Goal: Transaction & Acquisition: Purchase product/service

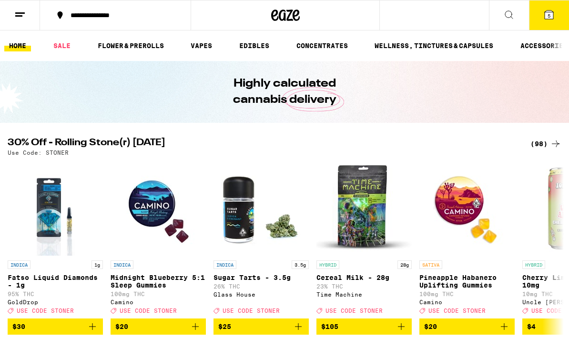
click at [540, 18] on button "5" at bounding box center [549, 15] width 40 height 30
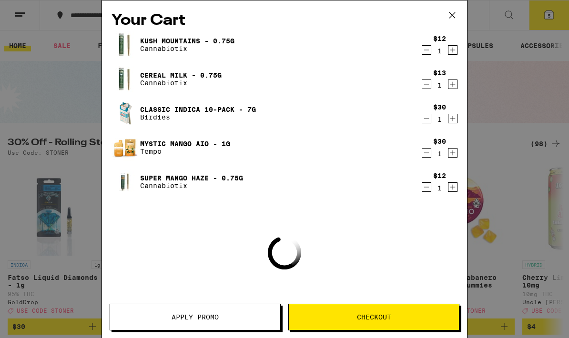
click at [427, 54] on icon "Decrement" at bounding box center [426, 49] width 9 height 11
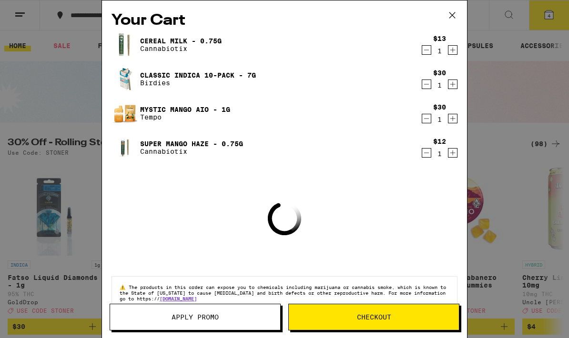
click at [428, 49] on icon "Decrement" at bounding box center [426, 49] width 9 height 11
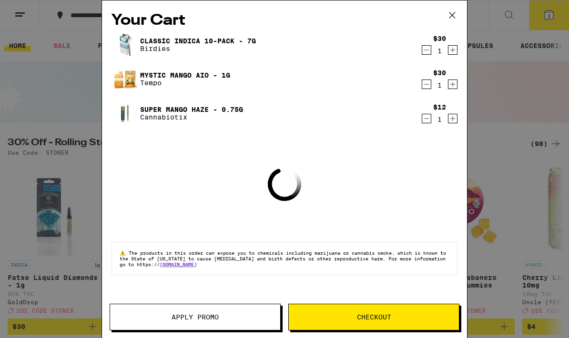
click at [423, 51] on icon "Decrement" at bounding box center [426, 49] width 9 height 11
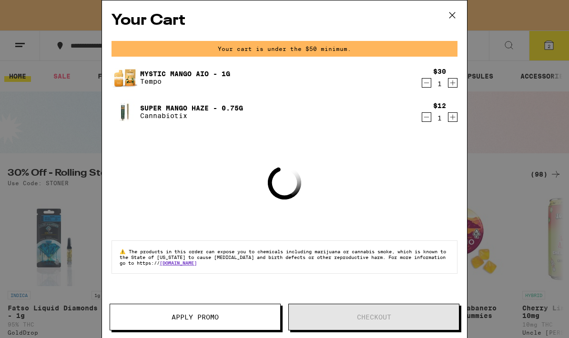
click at [428, 84] on icon "Decrement" at bounding box center [426, 82] width 9 height 11
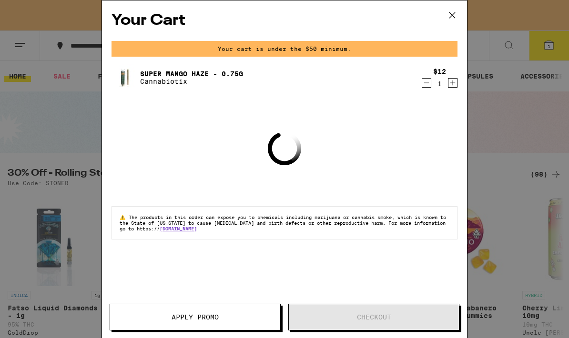
click at [425, 83] on icon "Decrement" at bounding box center [426, 82] width 9 height 11
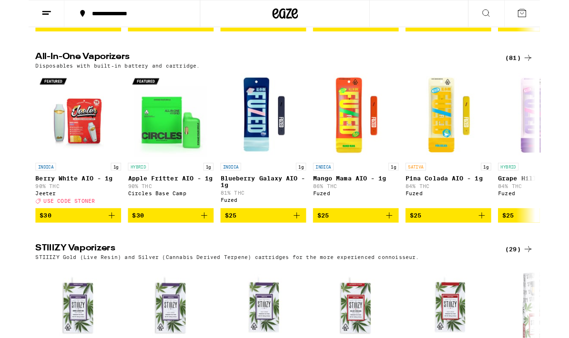
scroll to position [1379, 0]
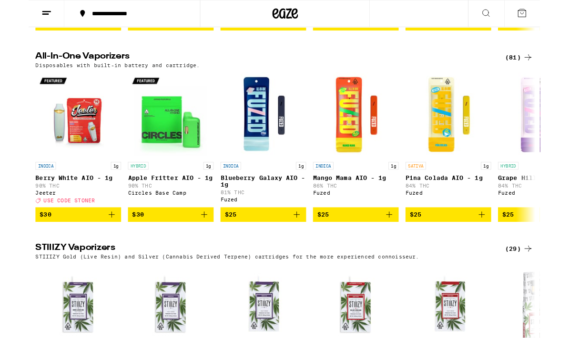
click at [541, 70] on div "(81)" at bounding box center [546, 63] width 31 height 11
click at [547, 70] on div "(81)" at bounding box center [546, 63] width 31 height 11
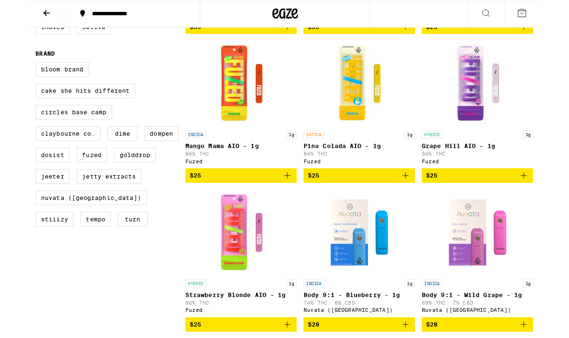
scroll to position [267, 0]
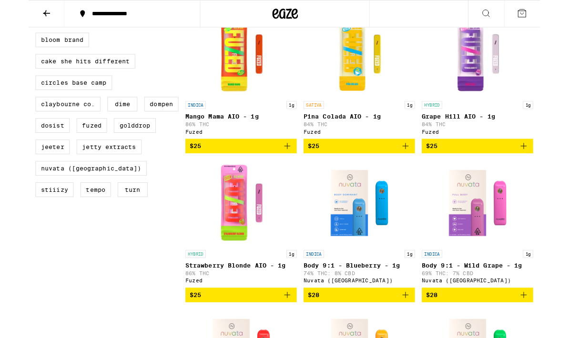
click at [266, 334] on span "$25" at bounding box center [236, 328] width 114 height 11
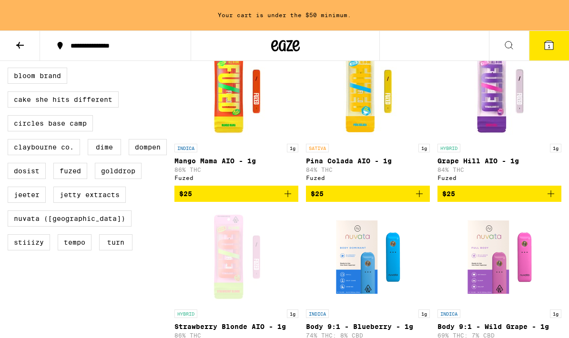
click at [388, 200] on span "$25" at bounding box center [368, 193] width 114 height 11
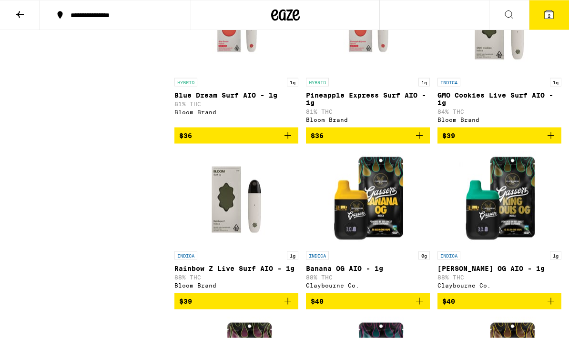
click at [30, 13] on button at bounding box center [20, 15] width 40 height 30
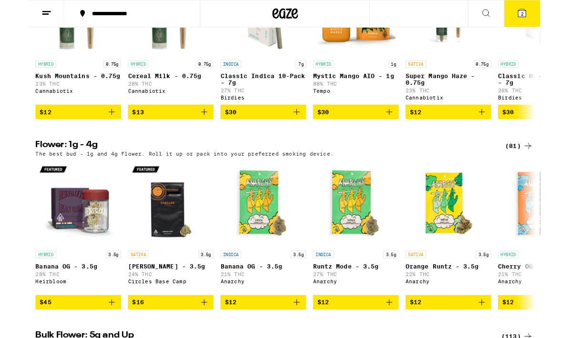
scroll to position [0, 0]
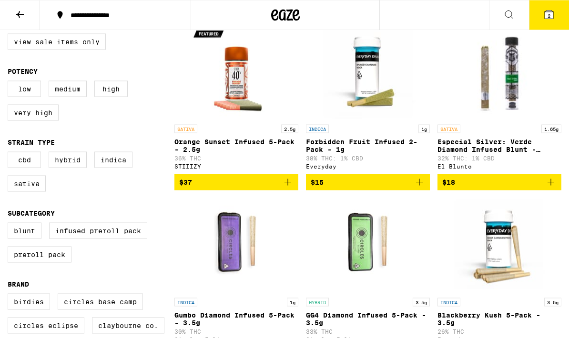
scroll to position [102, 0]
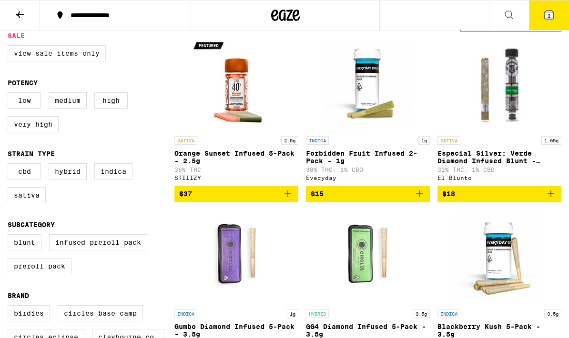
click at [82, 48] on label "View Sale Items Only" at bounding box center [57, 53] width 98 height 16
click at [10, 47] on input "View Sale Items Only" at bounding box center [10, 47] width 0 height 0
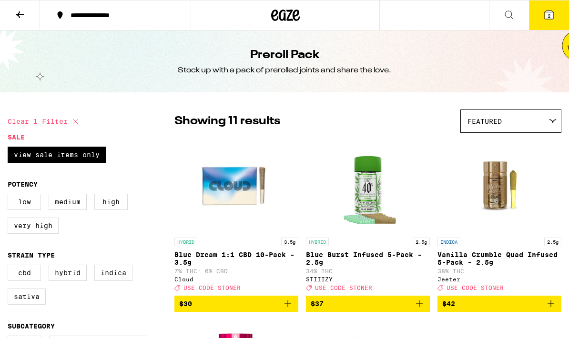
click at [71, 121] on icon at bounding box center [75, 121] width 11 height 11
checkbox input "false"
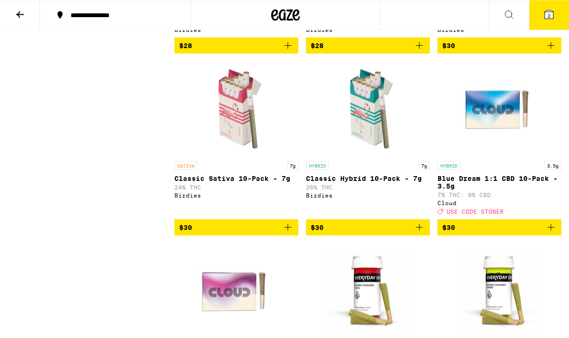
scroll to position [756, 0]
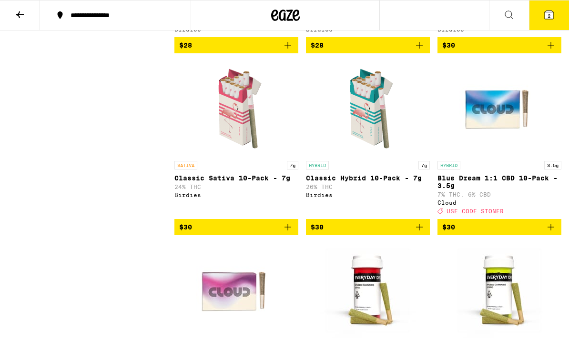
click at [273, 236] on button "$30" at bounding box center [236, 227] width 124 height 16
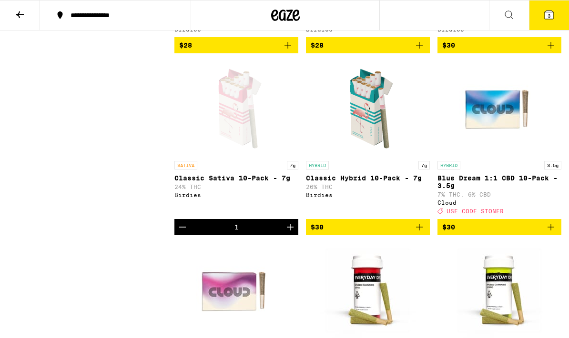
click at [400, 233] on span "$30" at bounding box center [368, 227] width 114 height 11
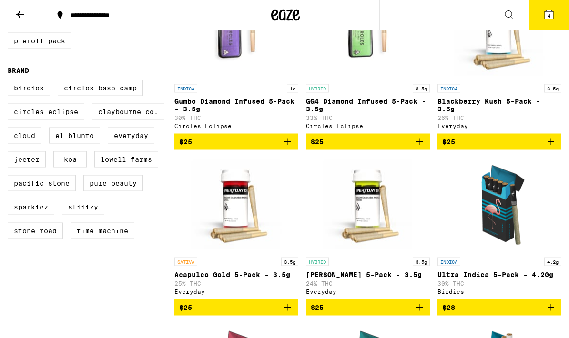
click at [550, 9] on icon at bounding box center [548, 14] width 11 height 11
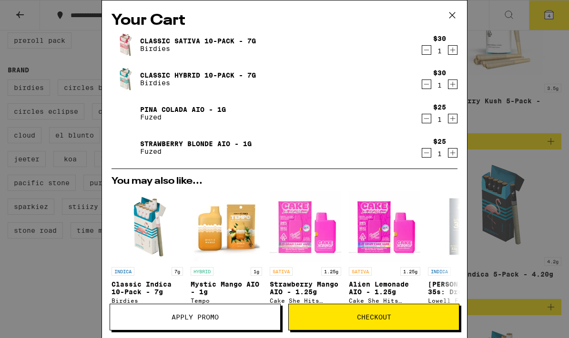
click at [447, 17] on icon at bounding box center [452, 15] width 14 height 14
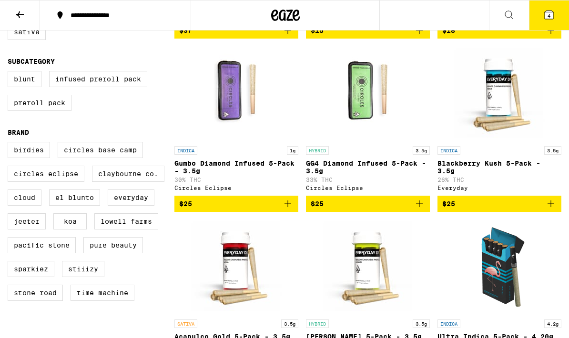
scroll to position [265, 0]
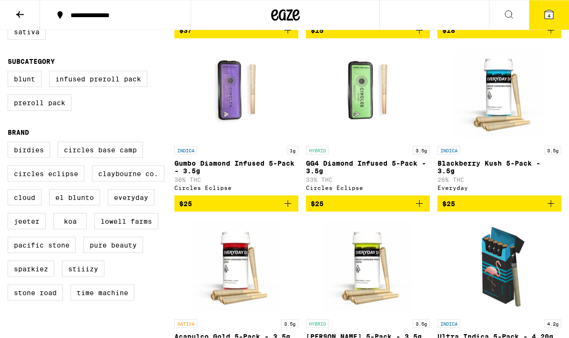
click at [23, 8] on button at bounding box center [20, 15] width 40 height 30
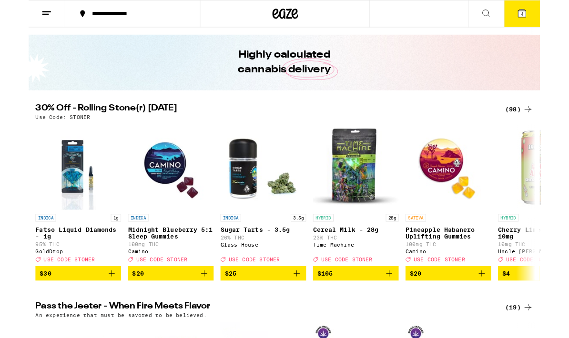
scroll to position [25, 0]
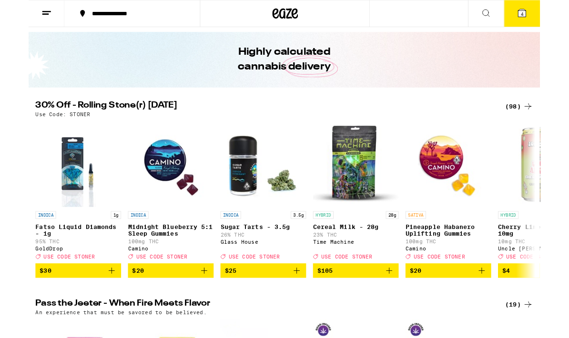
click at [546, 115] on div "(98)" at bounding box center [546, 118] width 31 height 11
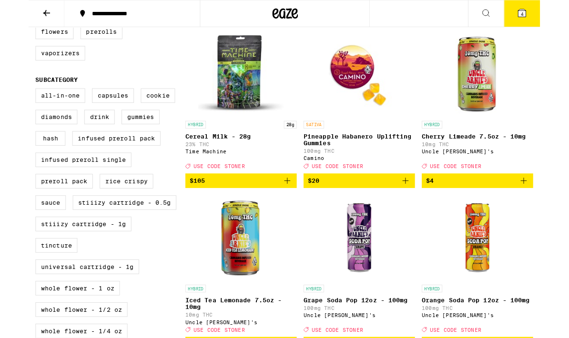
scroll to position [288, 0]
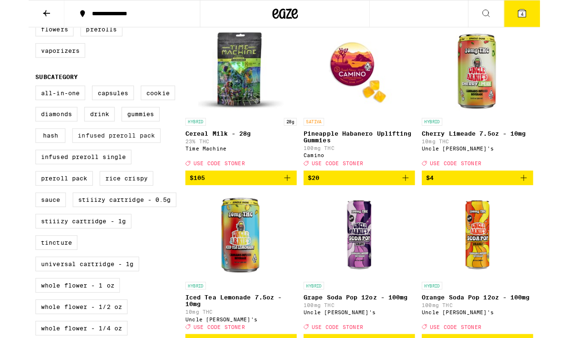
click at [132, 159] on label "Infused Preroll Pack" at bounding box center [98, 151] width 98 height 16
click at [10, 97] on input "Infused Preroll Pack" at bounding box center [10, 97] width 0 height 0
checkbox input "true"
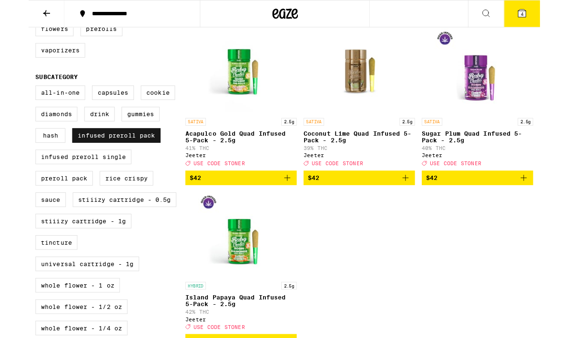
scroll to position [327, 0]
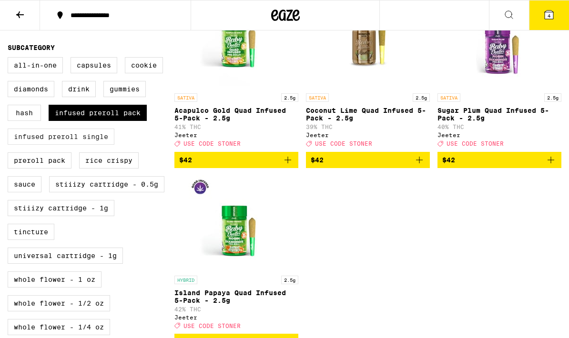
click at [99, 145] on label "Infused Preroll Single" at bounding box center [61, 137] width 107 height 16
click at [10, 59] on input "Infused Preroll Single" at bounding box center [10, 59] width 0 height 0
checkbox input "true"
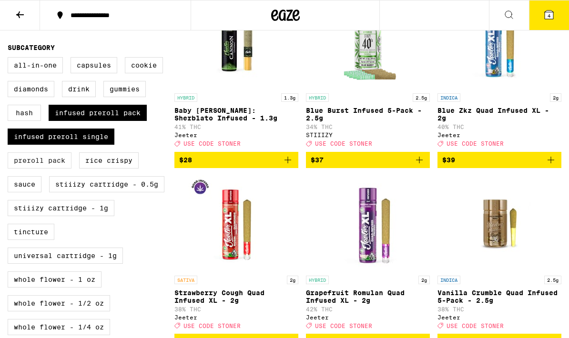
click at [54, 169] on label "Preroll Pack" at bounding box center [40, 161] width 64 height 16
click at [10, 59] on input "Preroll Pack" at bounding box center [10, 59] width 0 height 0
checkbox input "true"
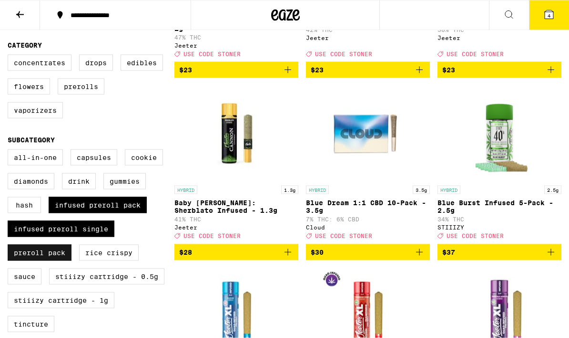
scroll to position [204, 0]
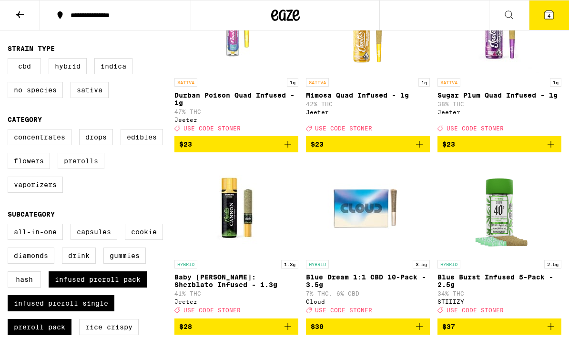
click at [94, 169] on label "Prerolls" at bounding box center [81, 161] width 47 height 16
click at [10, 131] on input "Prerolls" at bounding box center [10, 131] width 0 height 0
checkbox input "true"
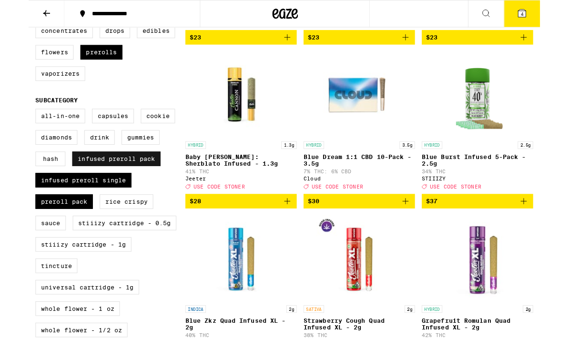
click at [135, 185] on label "Infused Preroll Pack" at bounding box center [98, 177] width 98 height 16
click at [10, 123] on input "Infused Preroll Pack" at bounding box center [10, 123] width 0 height 0
checkbox input "false"
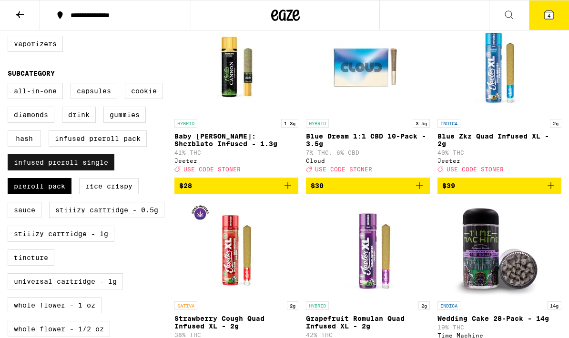
click at [105, 171] on label "Infused Preroll Single" at bounding box center [61, 162] width 107 height 16
click at [10, 85] on input "Infused Preroll Single" at bounding box center [10, 84] width 0 height 0
checkbox input "false"
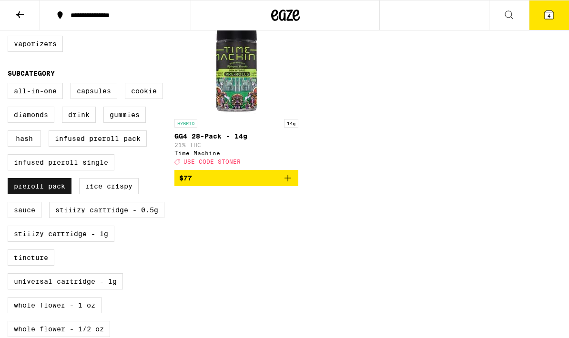
click at [57, 195] on label "Preroll Pack" at bounding box center [40, 186] width 64 height 16
click at [10, 85] on input "Preroll Pack" at bounding box center [10, 84] width 0 height 0
checkbox input "false"
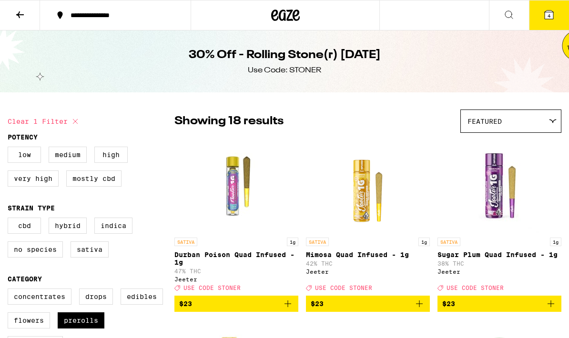
click at [542, 55] on div "30% Off - Rolling Stone(r) [DATE] Use Code: [PERSON_NAME]" at bounding box center [284, 62] width 569 height 62
click at [552, 19] on icon at bounding box center [549, 14] width 9 height 9
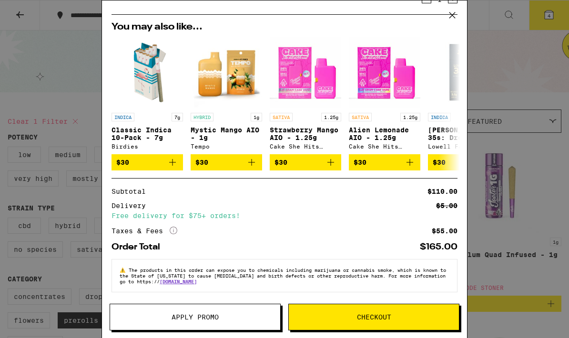
scroll to position [164, 0]
click at [255, 319] on span "Apply Promo" at bounding box center [195, 317] width 170 height 7
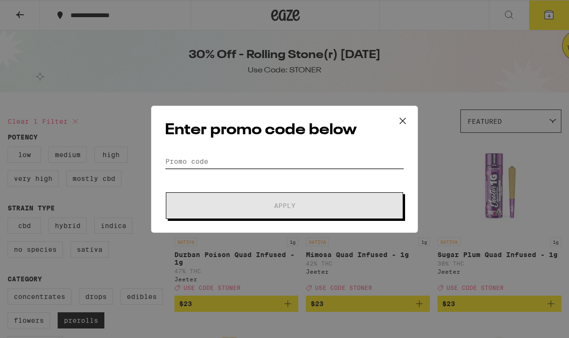
click at [302, 154] on input "Promo Code" at bounding box center [284, 161] width 239 height 14
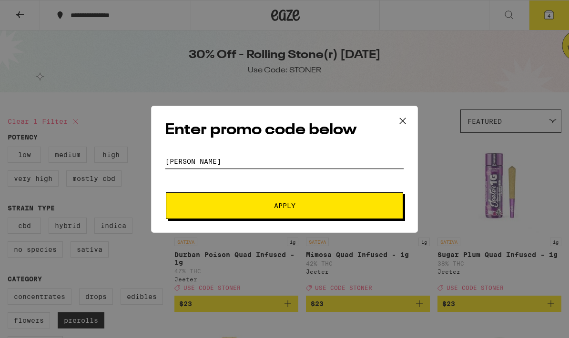
type input "[PERSON_NAME]"
click at [303, 194] on button "Apply" at bounding box center [284, 206] width 237 height 27
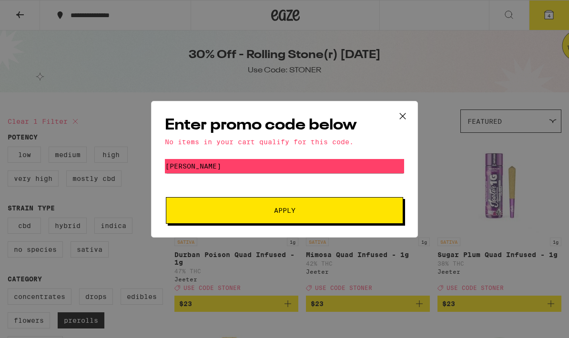
click at [408, 118] on icon at bounding box center [403, 116] width 14 height 14
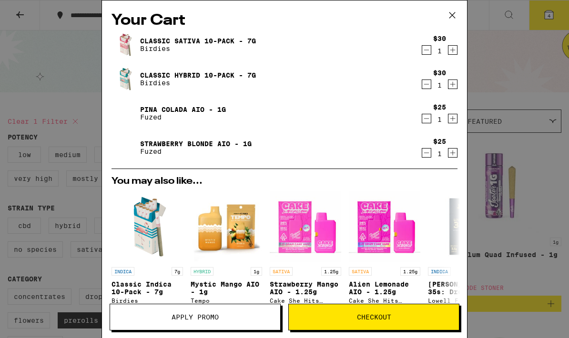
click at [411, 315] on span "Checkout" at bounding box center [374, 317] width 170 height 7
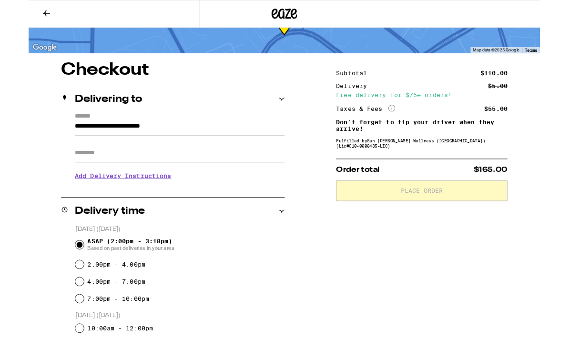
scroll to position [48, 0]
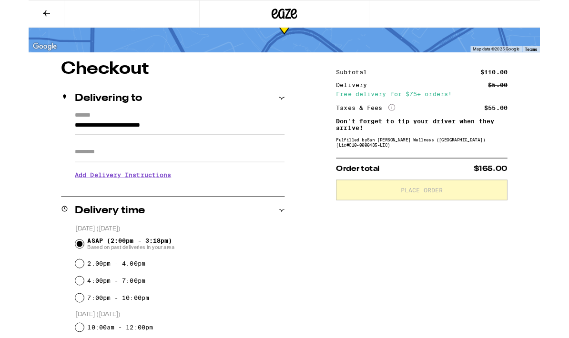
click at [246, 170] on input "Apt/Suite" at bounding box center [168, 169] width 234 height 23
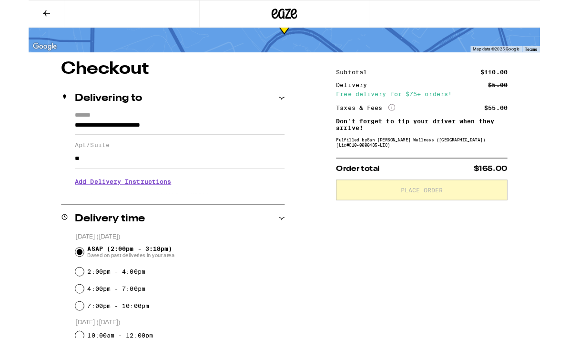
type input "*"
type input "********"
click at [148, 208] on h3 "Add Delivery Instructions" at bounding box center [168, 203] width 234 height 22
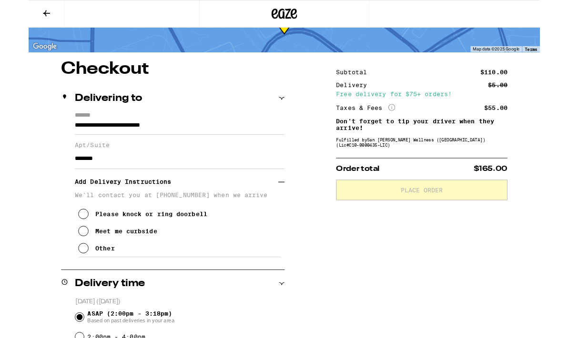
click at [90, 280] on div "Other" at bounding box center [84, 277] width 21 height 8
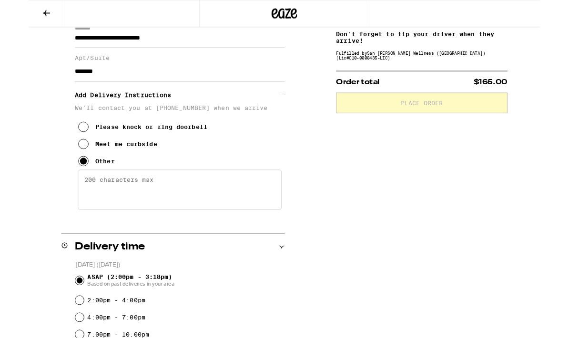
click at [190, 210] on textarea "Enter any other delivery instructions you want driver to know" at bounding box center [168, 211] width 227 height 45
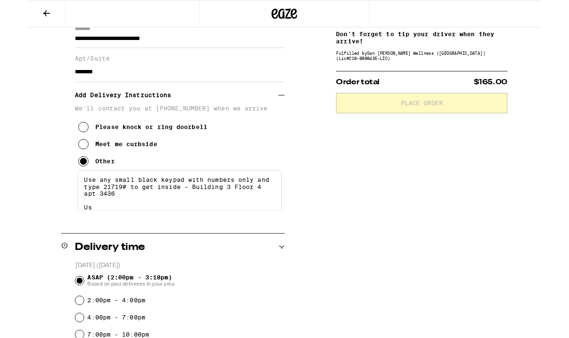
scroll to position [3, 0]
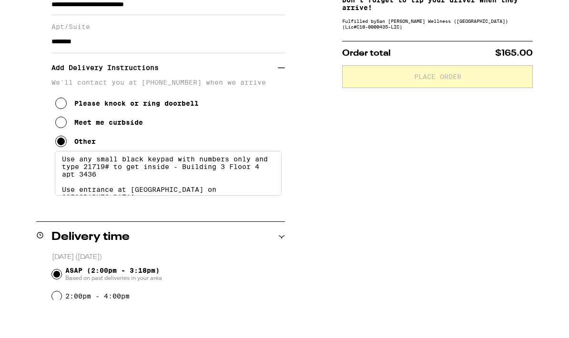
click at [78, 199] on textarea "Use any small black keypad with numbers only and type 21719# to get inside - Bu…" at bounding box center [168, 211] width 227 height 45
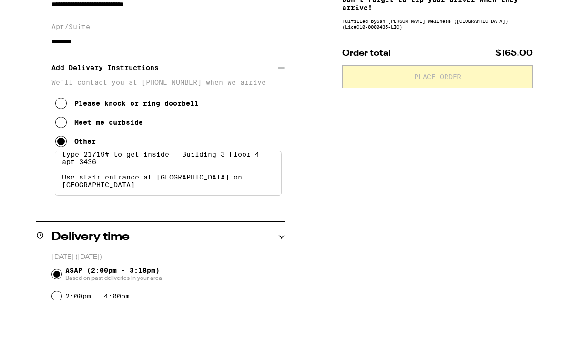
scroll to position [18, 0]
click at [243, 200] on textarea "Use any small black keypad with numbers only and type 21719# to get inside - Bu…" at bounding box center [168, 211] width 227 height 45
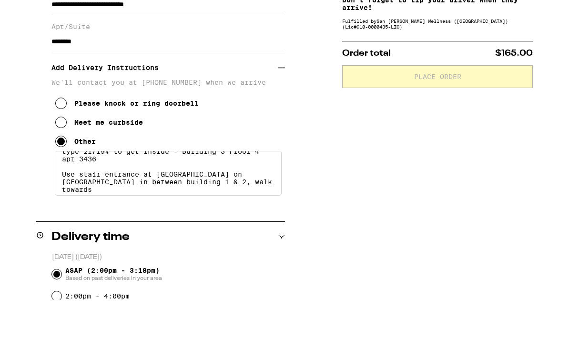
click at [185, 197] on textarea "Use any small black keypad with numbers only and type 21719# to get inside - Bu…" at bounding box center [168, 211] width 227 height 45
click at [259, 197] on textarea "Use any small black keypad with numbers only and type 21719# to get inside - Bu…" at bounding box center [168, 211] width 227 height 45
click at [62, 189] on textarea "Use any small black keypad with numbers only and type 21719# to get inside - Bu…" at bounding box center [168, 211] width 227 height 45
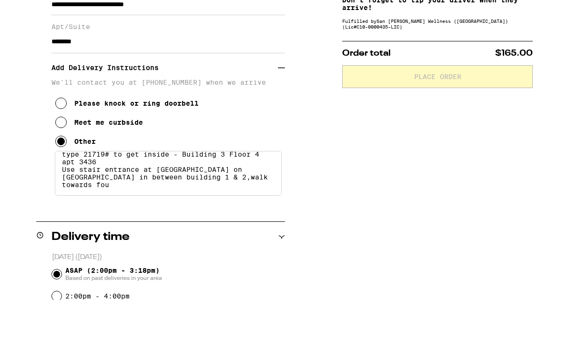
scroll to position [9, 0]
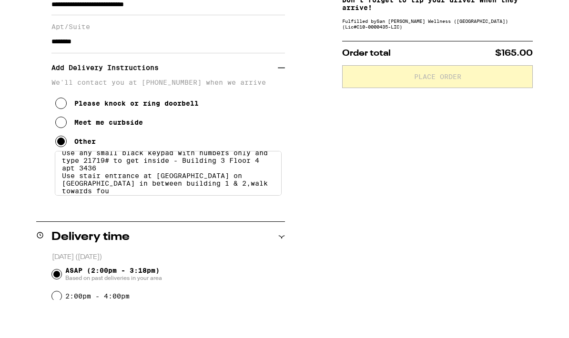
click at [272, 201] on textarea "Use any small black keypad with numbers only and type 21719# to get inside - Bu…" at bounding box center [168, 211] width 227 height 45
click at [60, 189] on textarea "Use any small black keypad with numbers only and type 21719# to get inside - Bu…" at bounding box center [168, 211] width 227 height 45
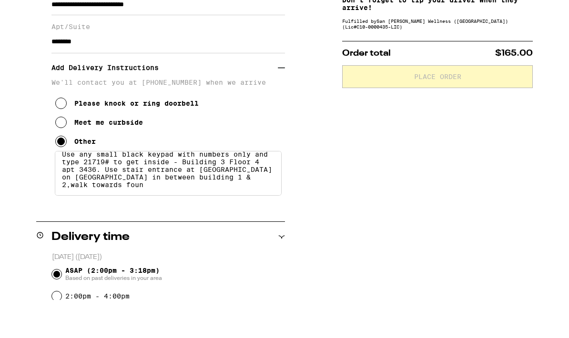
click at [177, 195] on textarea "Use any small black keypad with numbers only and type 21719# to get inside - Bu…" at bounding box center [168, 211] width 227 height 45
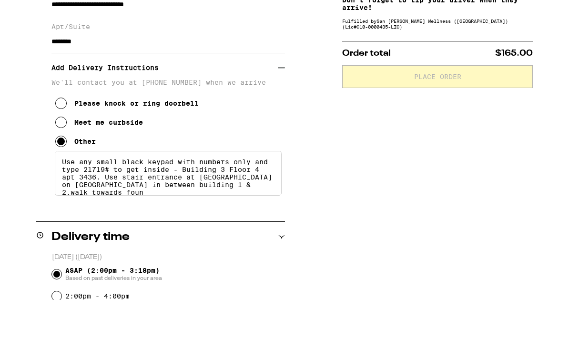
scroll to position [0, 0]
click at [96, 189] on textarea "Use any small black keypad with numbers only and type 21719# to get inside - Bu…" at bounding box center [168, 211] width 227 height 45
click at [98, 189] on textarea "Use any small black keypad with numbers only and type 21719# to get inside - Bu…" at bounding box center [168, 211] width 227 height 45
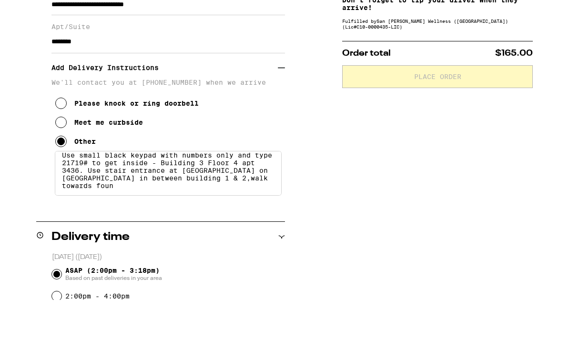
scroll to position [7, 0]
click at [112, 192] on textarea "Use small black keypad with numbers only and type 21719# to get inside - Buildi…" at bounding box center [168, 211] width 227 height 45
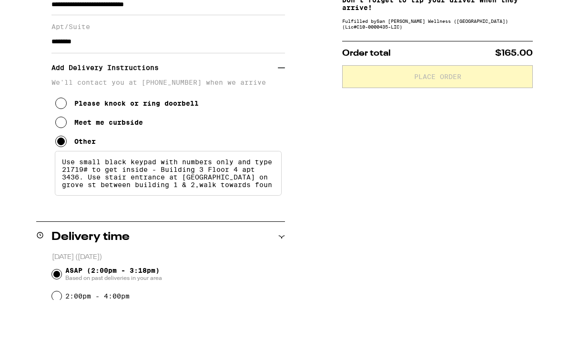
scroll to position [0, 0]
click at [274, 194] on textarea "Use small black keypad with numbers only and type 21719# to get inside - Buildi…" at bounding box center [168, 211] width 227 height 45
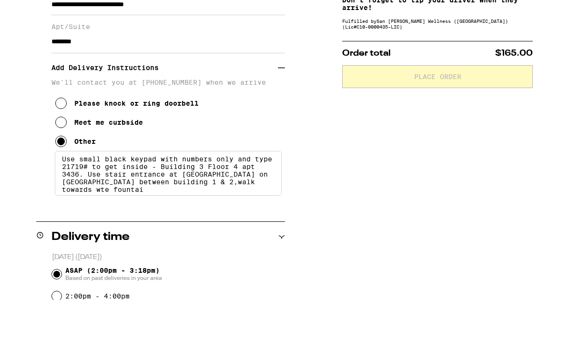
click at [248, 194] on textarea "Use small black keypad with numbers only and type 21719# to get inside - Buildi…" at bounding box center [168, 211] width 227 height 45
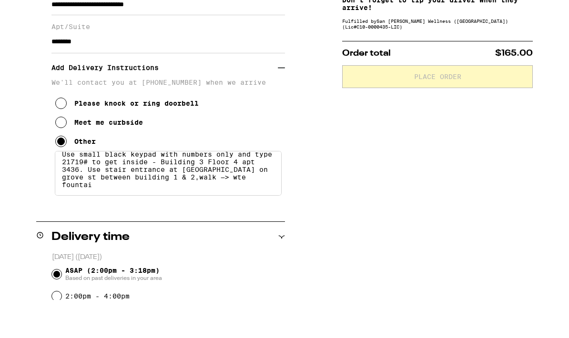
scroll to position [9, 0]
click at [158, 200] on textarea "Use small black keypad with numbers only and type 21719# to get inside - Buildi…" at bounding box center [168, 211] width 227 height 45
click at [246, 189] on textarea "Use small black keypad with numbers only and type 21719# to get inside - Buildi…" at bounding box center [168, 211] width 227 height 45
click at [232, 191] on textarea "Use small black keypad with numbers only and type 21719# to get inside - Buildi…" at bounding box center [168, 211] width 227 height 45
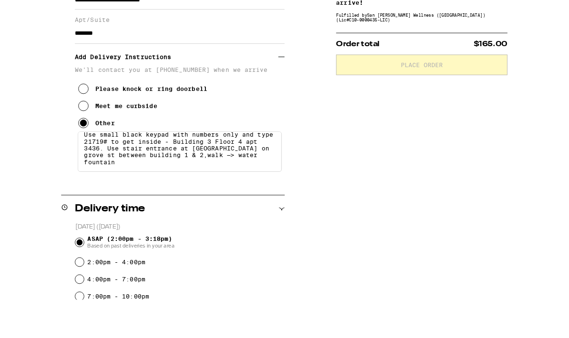
click at [192, 201] on textarea "Use small black keypad with numbers only and type 21719# to get inside - Buildi…" at bounding box center [168, 211] width 227 height 45
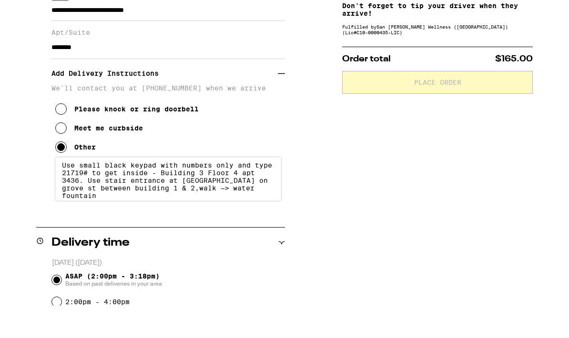
scroll to position [3, 0]
click at [229, 189] on textarea "Use small black keypad with numbers only and type 21719# to get inside - Buildi…" at bounding box center [168, 211] width 227 height 45
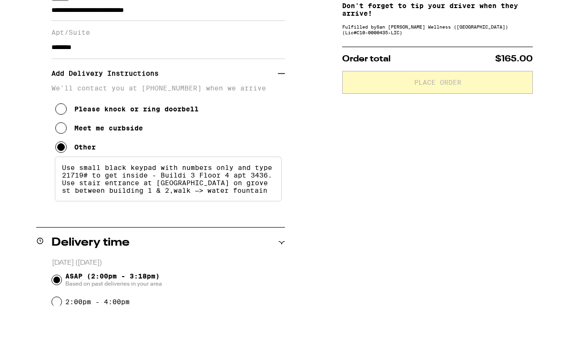
scroll to position [0, 0]
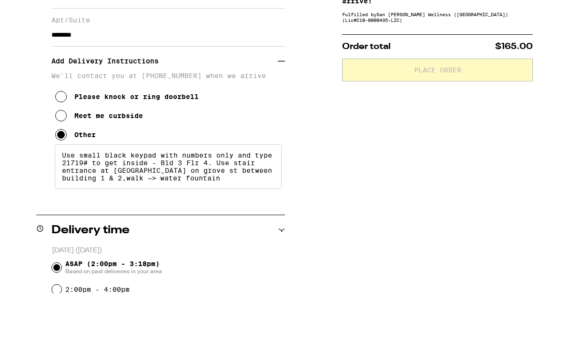
click at [238, 194] on textarea "Use small black keypad with numbers only and type 21719# to get inside - Bld 3 …" at bounding box center [168, 211] width 227 height 45
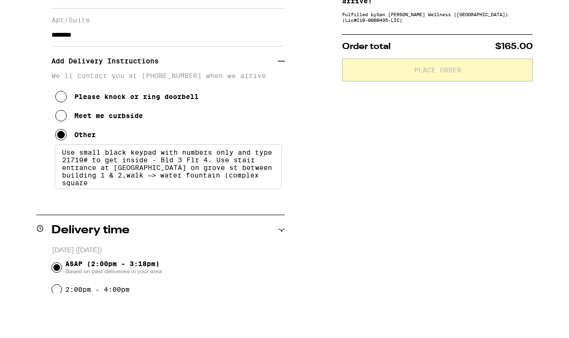
click at [232, 189] on textarea "Use small black keypad with numbers only and type 21719# to get inside - Bld 3 …" at bounding box center [168, 211] width 227 height 45
click at [273, 189] on textarea "Use small black keypad with numbers only and type 21719# to get inside - Bld 3 …" at bounding box center [168, 211] width 227 height 45
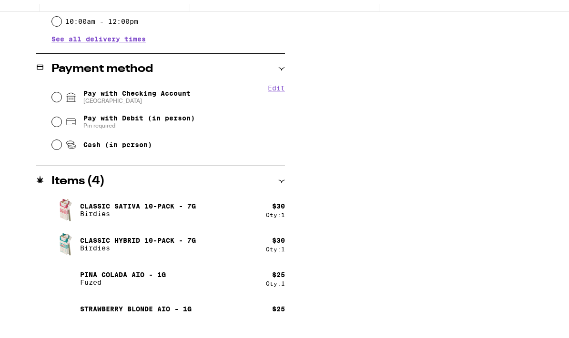
scroll to position [525, 0]
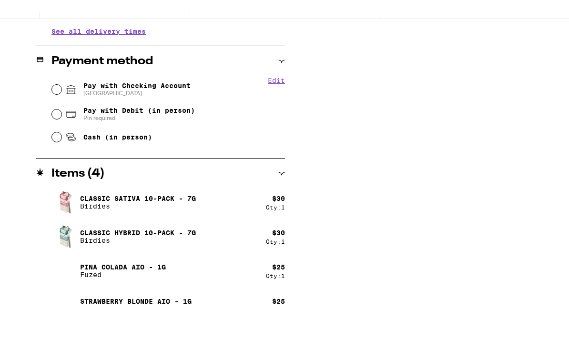
type textarea "Use small black keypad with numbers only and type 21719# to get inside - Bld 3 …"
click at [53, 96] on input "Pay with Checking Account CHASE COLLEGE" at bounding box center [57, 101] width 10 height 10
radio input "true"
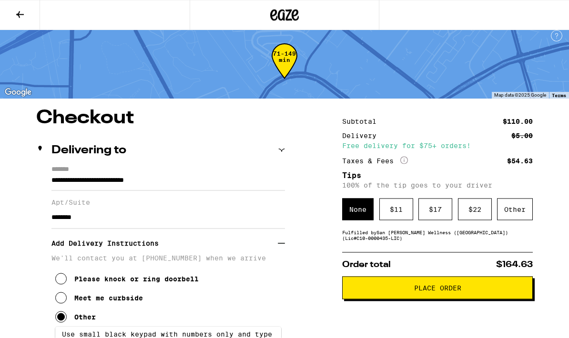
scroll to position [0, 0]
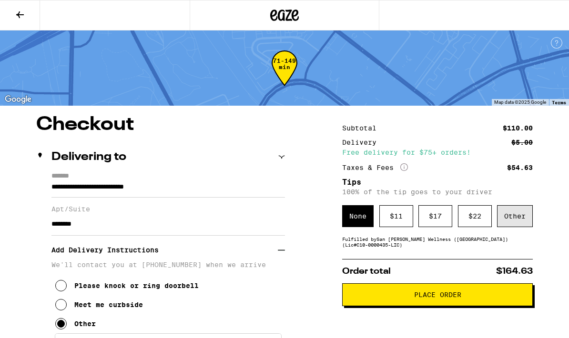
click at [514, 221] on div "Other" at bounding box center [515, 216] width 36 height 22
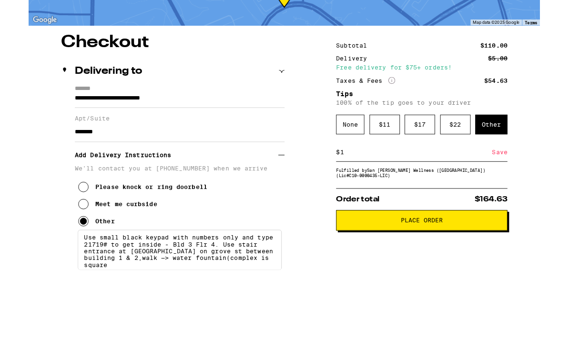
scroll to position [17, 0]
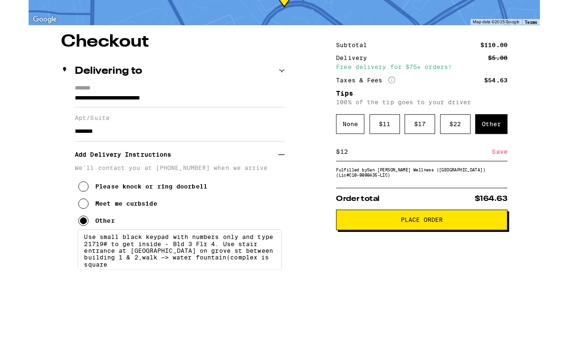
type input "12"
click at [524, 219] on div "Save" at bounding box center [524, 229] width 17 height 21
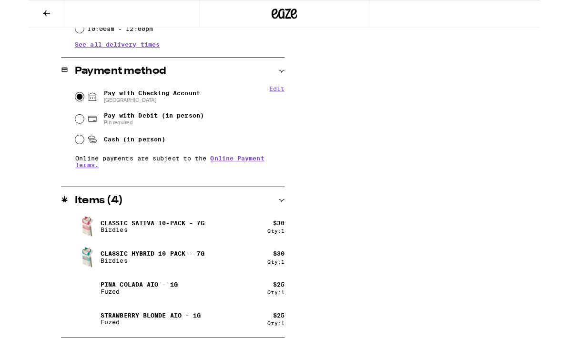
scroll to position [556, 0]
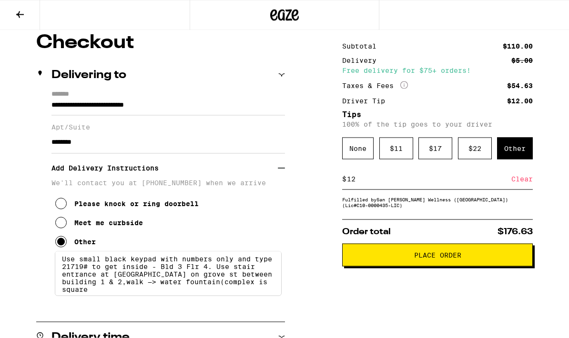
click at [510, 259] on span "Place Order" at bounding box center [437, 255] width 174 height 7
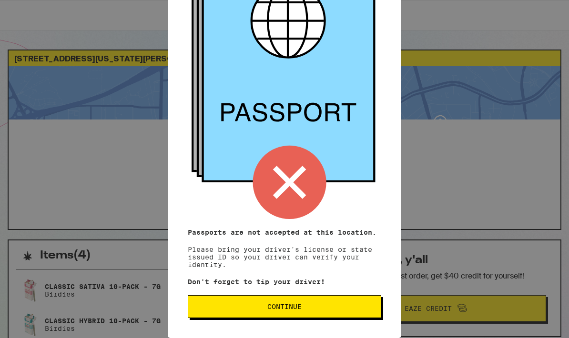
scroll to position [96, 0]
click at [312, 282] on p "Don't forget to tip your driver!" at bounding box center [285, 282] width 194 height 8
click at [331, 304] on span "Continue" at bounding box center [284, 307] width 177 height 7
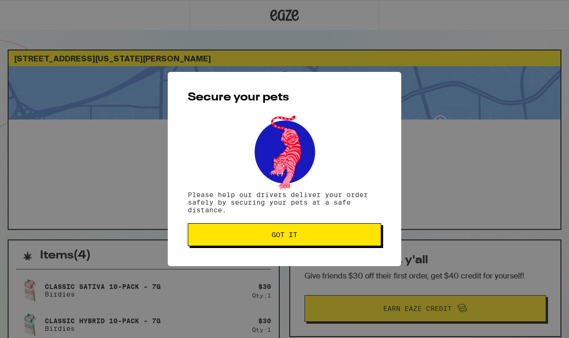
click at [323, 243] on button "Got it" at bounding box center [285, 235] width 194 height 23
